Goal: Information Seeking & Learning: Check status

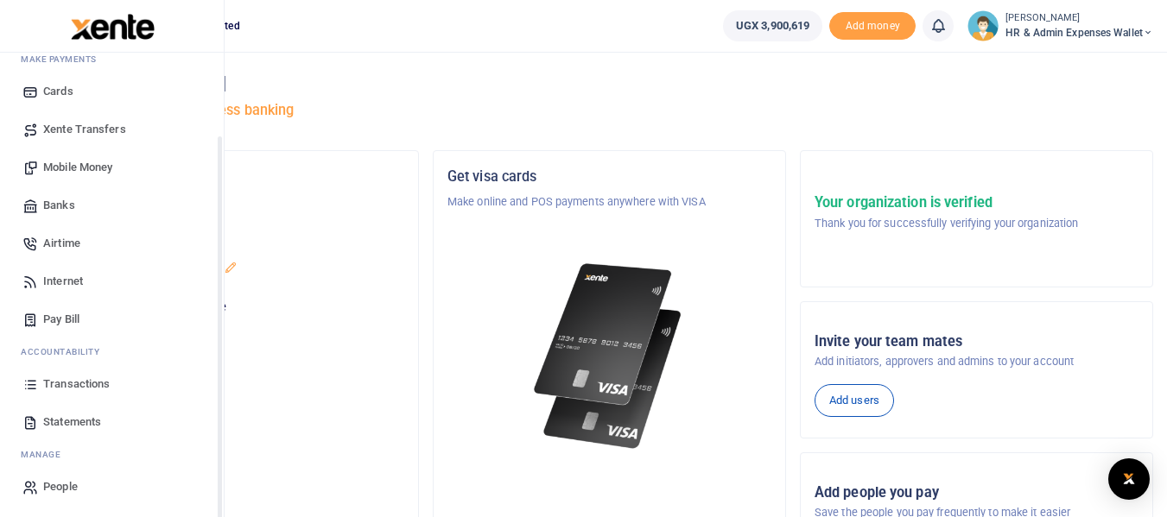
scroll to position [98, 0]
click at [92, 383] on span "Transactions" at bounding box center [76, 382] width 66 height 17
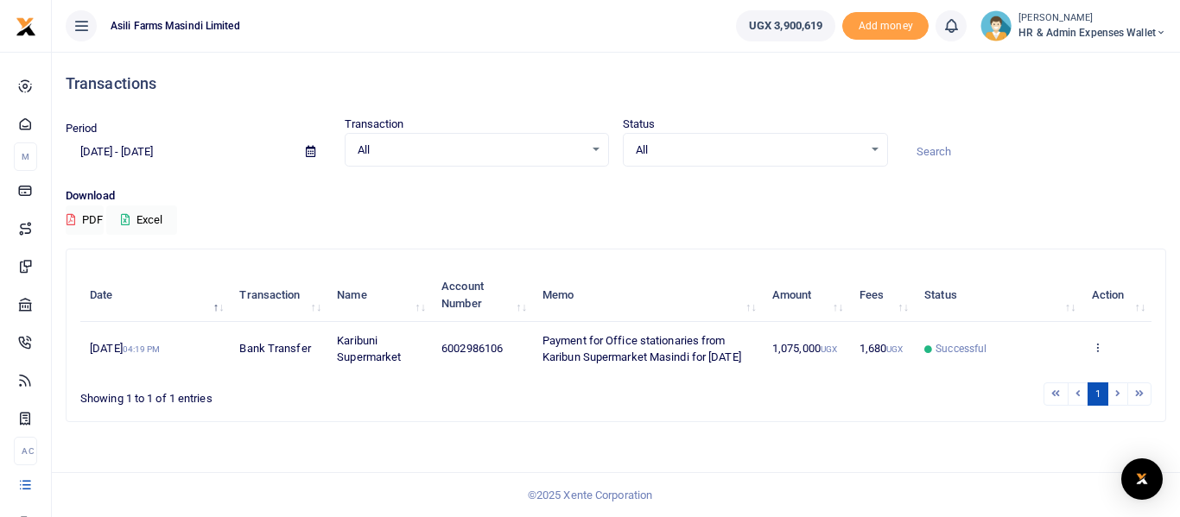
click at [304, 155] on span at bounding box center [310, 151] width 39 height 29
click at [313, 155] on icon at bounding box center [310, 151] width 9 height 11
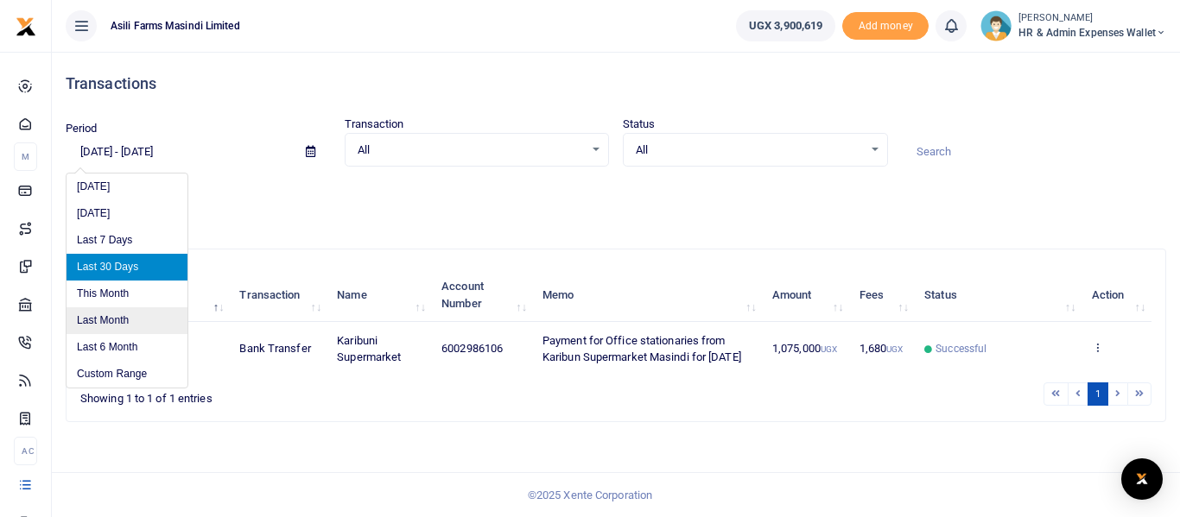
click at [125, 319] on li "Last Month" at bounding box center [126, 320] width 121 height 27
type input "[DATE] - [DATE]"
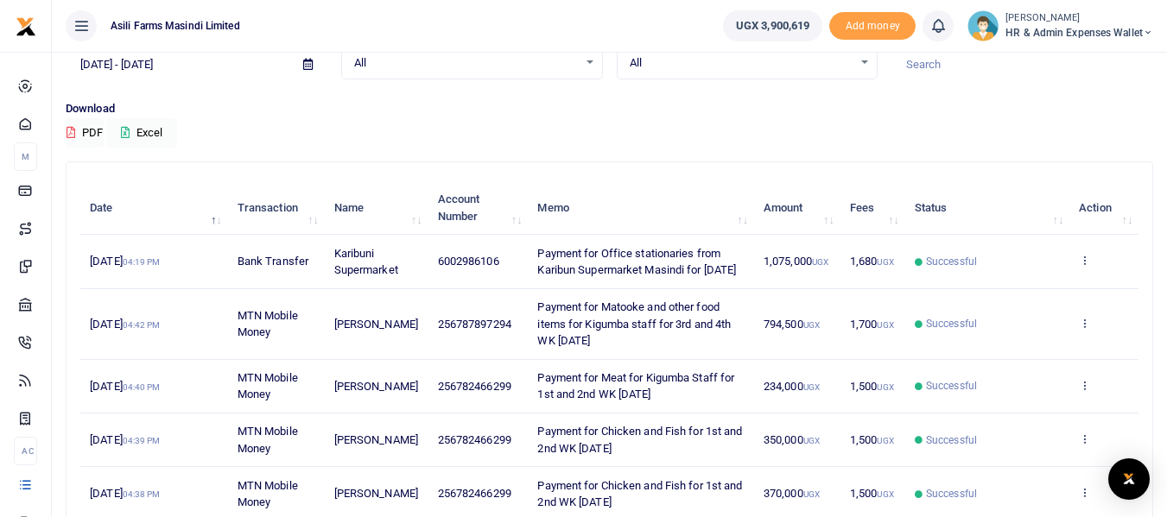
scroll to position [86, 0]
drag, startPoint x: 570, startPoint y: 294, endPoint x: 540, endPoint y: 252, distance: 52.0
click at [540, 252] on td "Payment for Office stationaries from Karibun Supermarket Masindi for [DATE]" at bounding box center [641, 263] width 226 height 54
copy span "Payment for Office stationaries from Karibun Supermarket Masindi for [DATE]"
drag, startPoint x: 628, startPoint y: 359, endPoint x: 541, endPoint y: 332, distance: 90.7
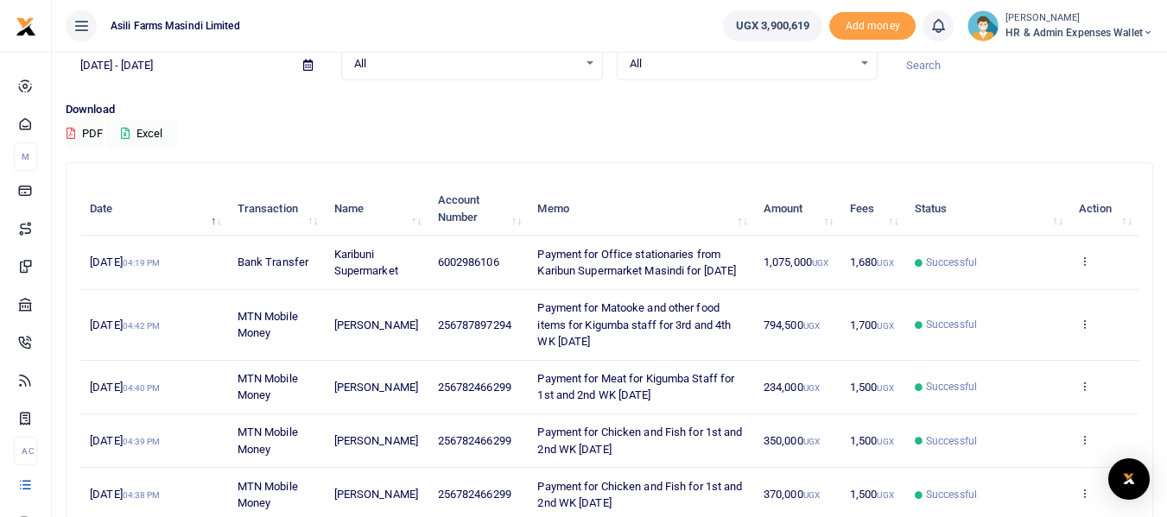
click at [537, 328] on td "Payment for Matooke and other food items for Kigumba staff for 3rd and 4th WK […" at bounding box center [641, 325] width 226 height 71
copy span "Payment for Matooke and other food items for Kigumba staff for 3rd and 4th WK […"
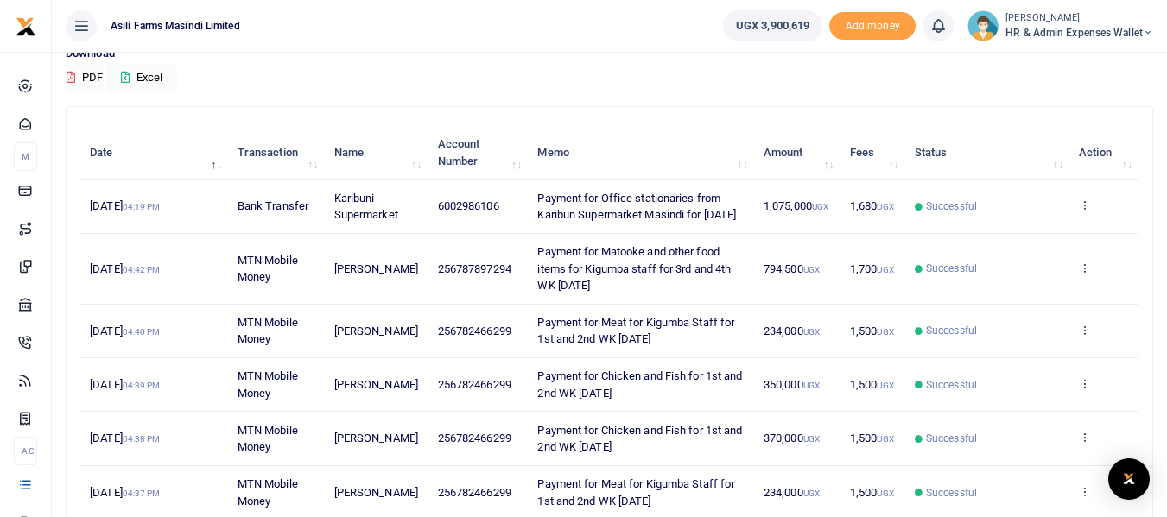
scroll to position [173, 0]
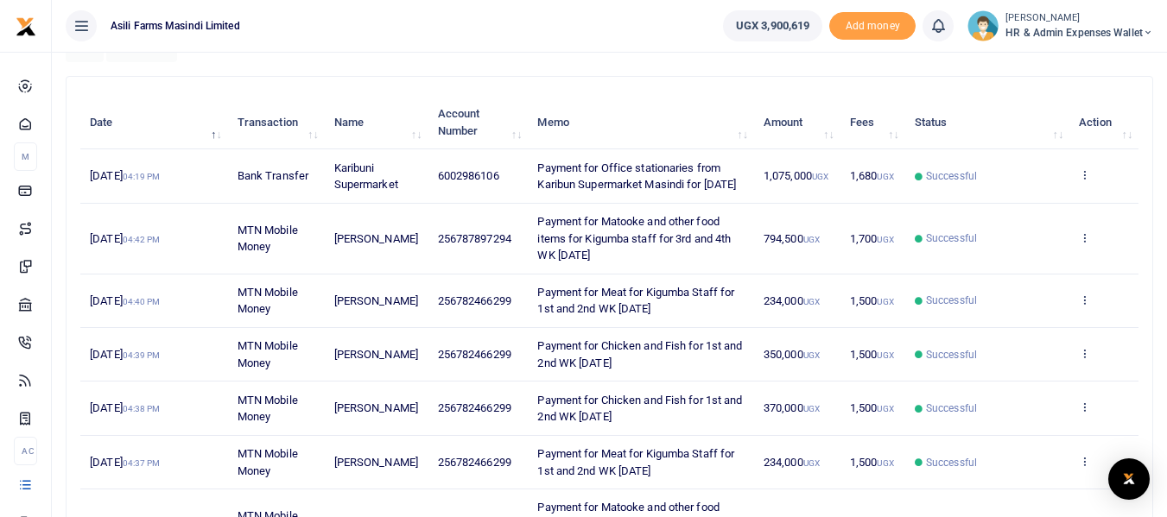
drag, startPoint x: 692, startPoint y: 324, endPoint x: 533, endPoint y: 313, distance: 159.3
click at [533, 313] on td "Payment for Meat for Kigumba Staff for 1st and 2nd WK [DATE]" at bounding box center [641, 302] width 226 height 54
copy span "Payment for Meat for Kigumba Staff for 1st and 2nd WK [DATE]"
drag, startPoint x: 679, startPoint y: 376, endPoint x: 540, endPoint y: 366, distance: 139.4
click at [540, 366] on td "Payment for Chicken and Fish for 1st and 2nd WK [DATE]" at bounding box center [641, 355] width 226 height 54
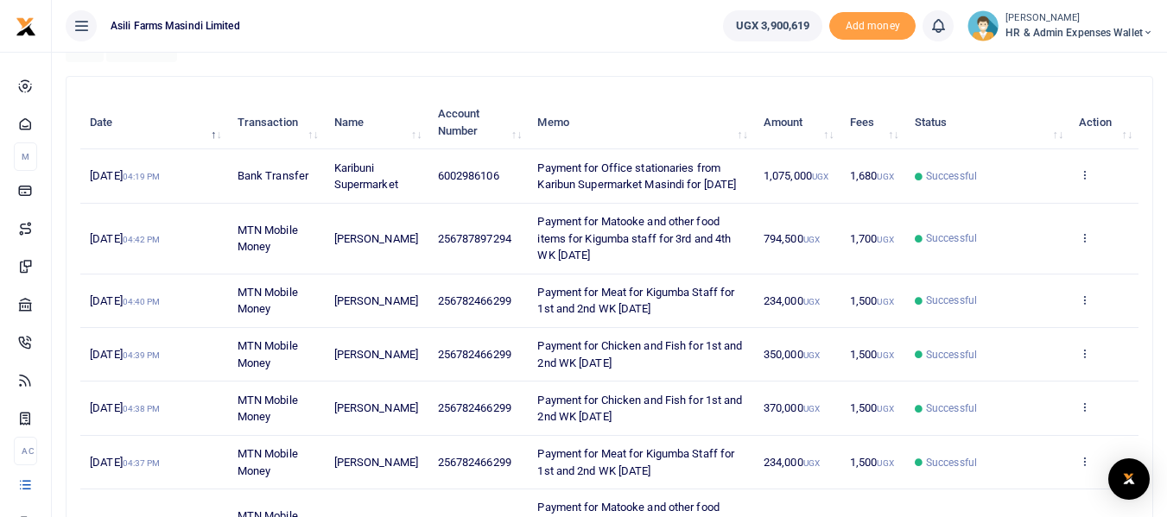
copy span "Payment for Chicken and Fish for 1st and 2nd WK [DATE]"
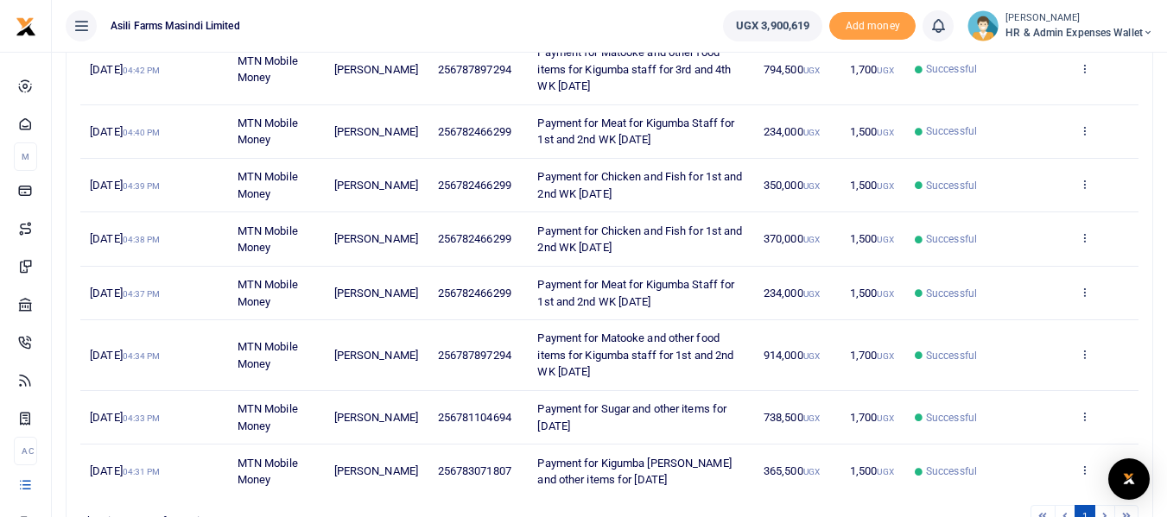
scroll to position [345, 0]
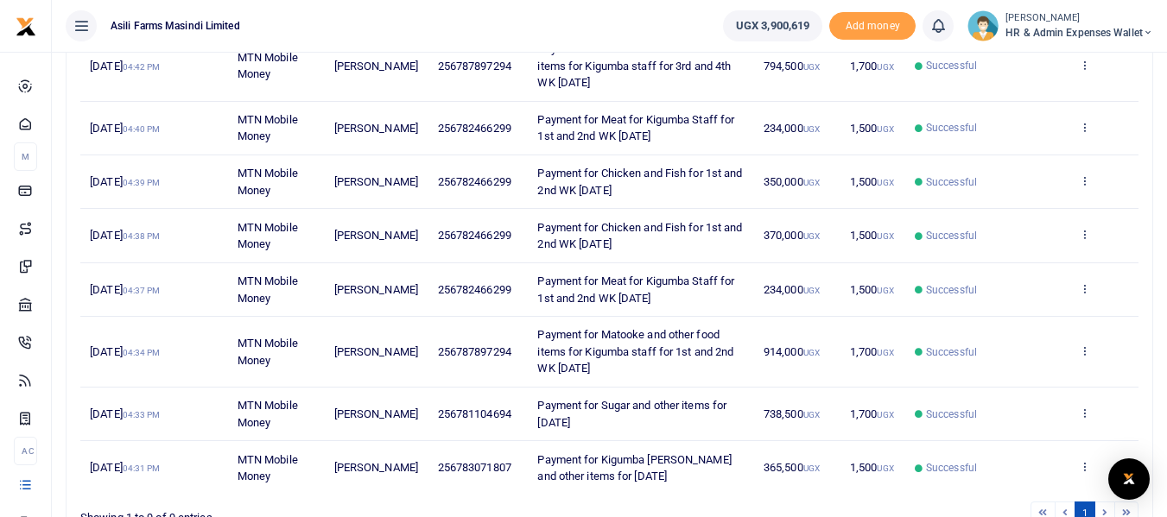
drag, startPoint x: 617, startPoint y: 434, endPoint x: 532, endPoint y: 422, distance: 86.3
click at [532, 422] on td "Payment for Sugar and other items for [DATE]" at bounding box center [641, 415] width 226 height 54
copy span "Payment for Sugar and other items for [DATE]"
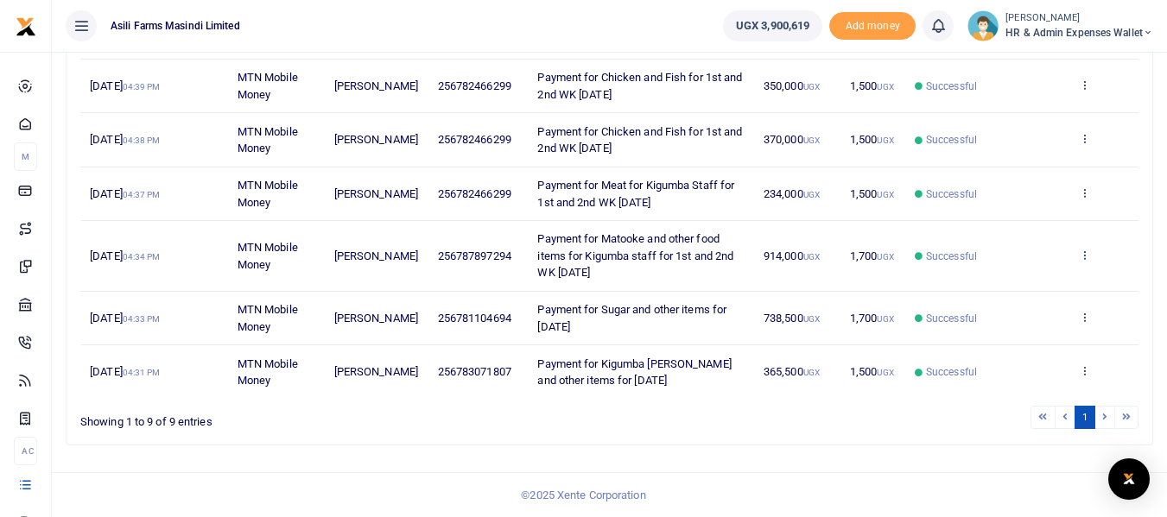
scroll to position [459, 0]
drag, startPoint x: 655, startPoint y: 384, endPoint x: 551, endPoint y: 370, distance: 104.5
click at [538, 365] on td "Payment for Kigumba [PERSON_NAME] and other items for [DATE]" at bounding box center [641, 371] width 226 height 53
copy span "Payment for Kigumba [PERSON_NAME] and other items for [DATE]"
